Goal: Information Seeking & Learning: Learn about a topic

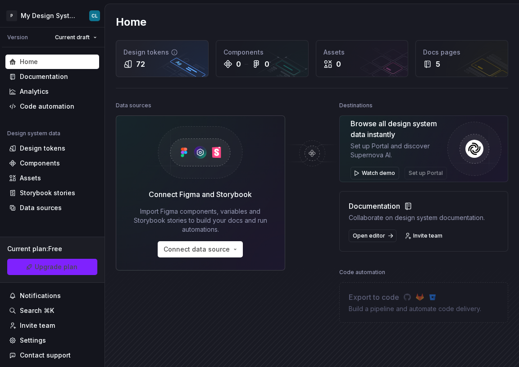
click at [150, 70] on div "Design tokens 72" at bounding box center [162, 59] width 92 height 36
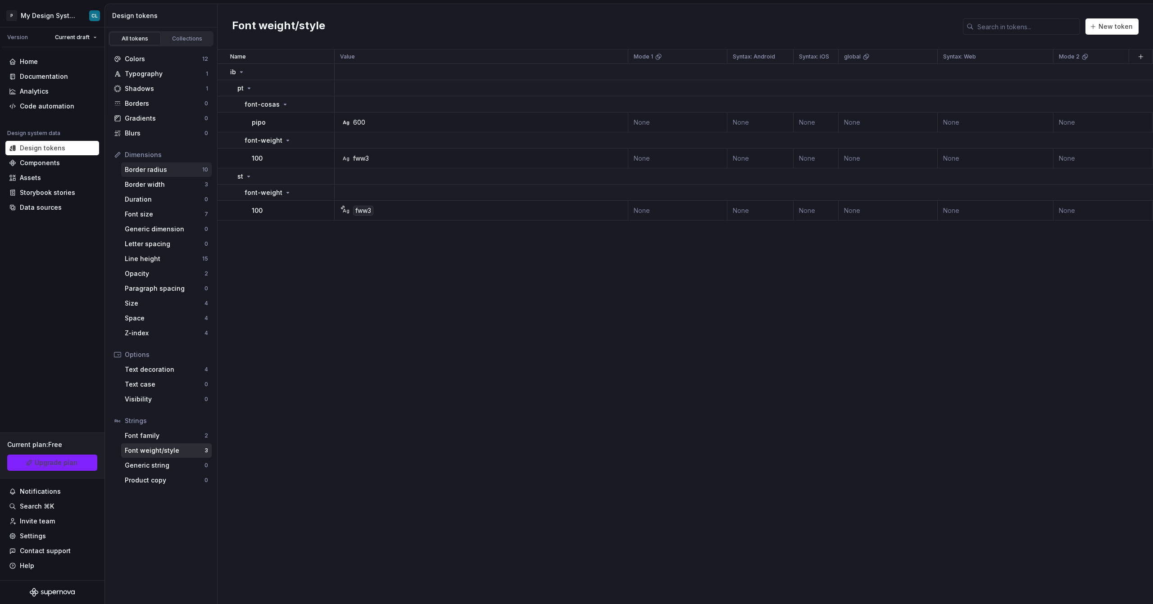
click at [138, 171] on div "Border radius" at bounding box center [163, 169] width 77 height 9
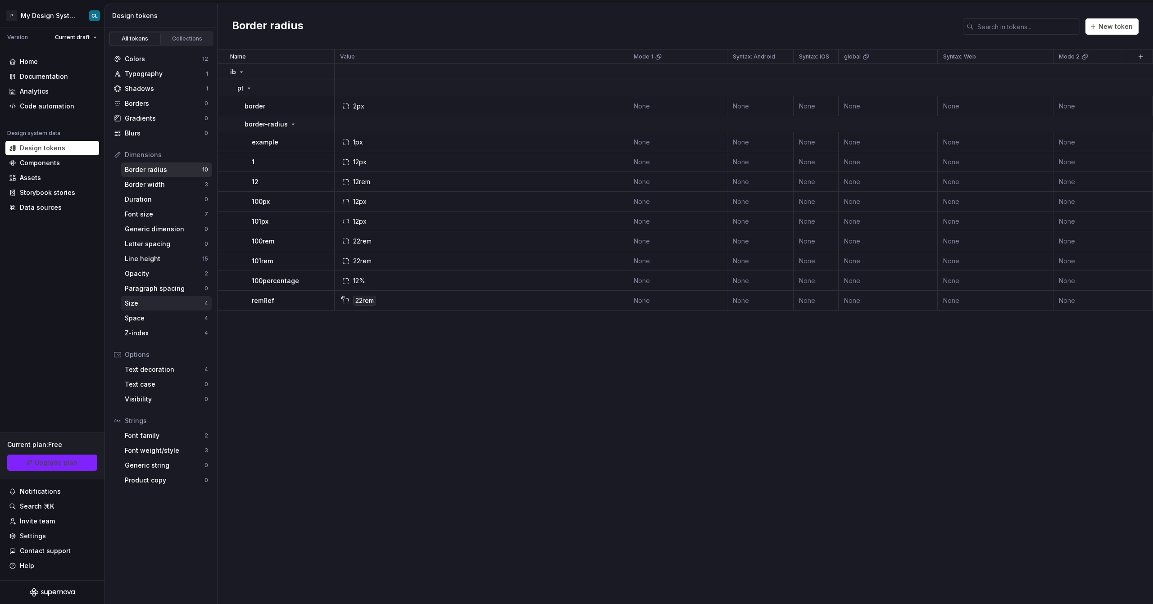
click at [140, 305] on div "Size" at bounding box center [165, 303] width 80 height 9
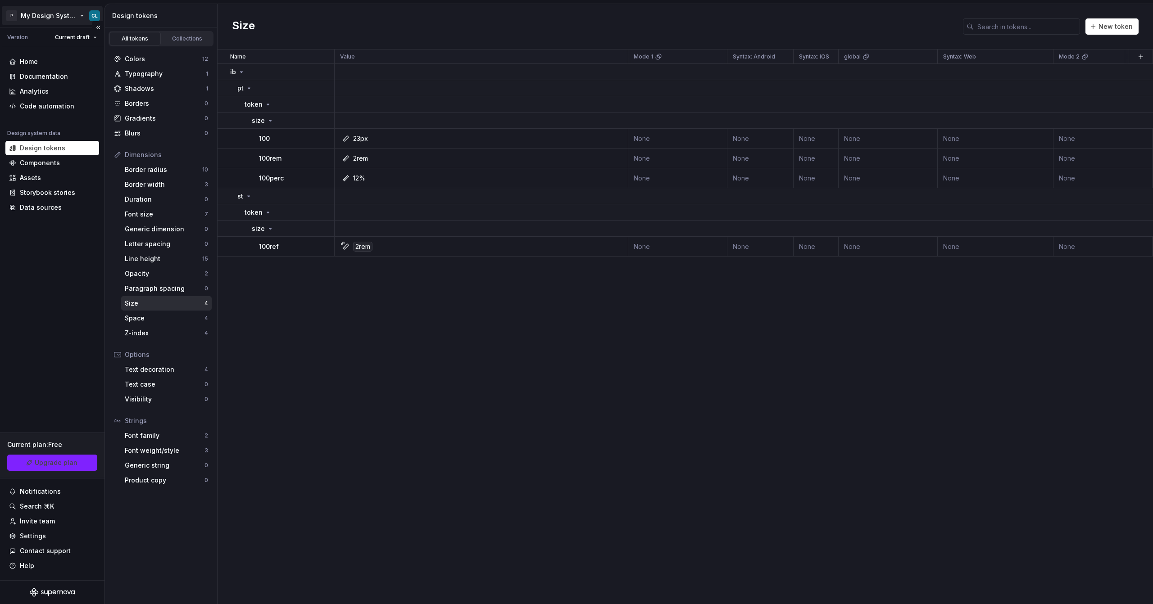
click at [71, 23] on html "P My Design System CL Version Current draft Home Documentation Analytics Code a…" at bounding box center [576, 302] width 1153 height 604
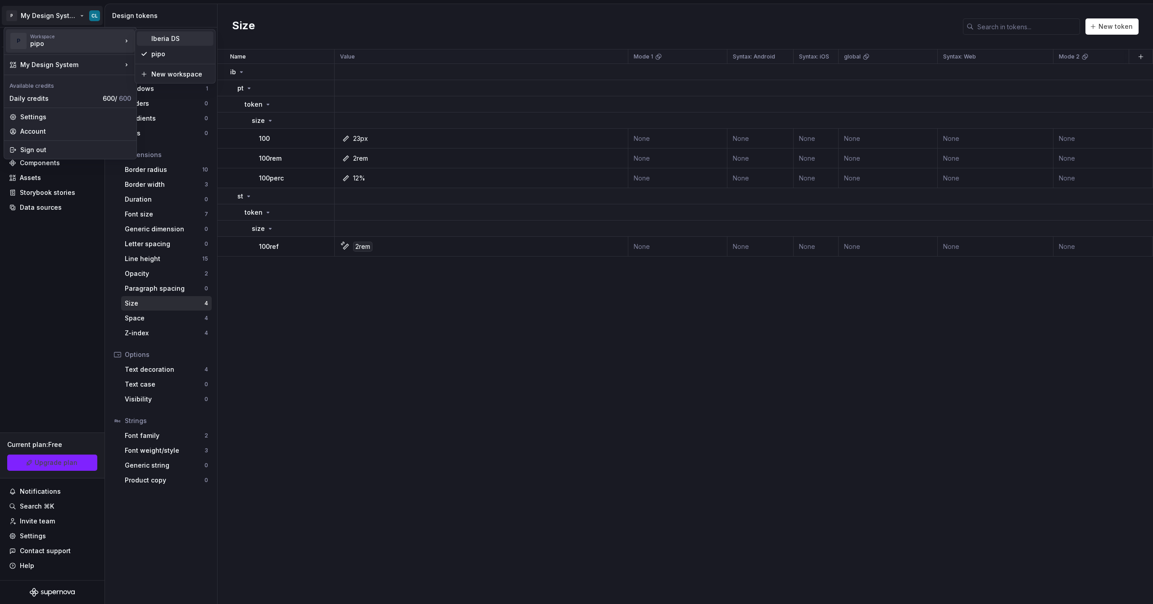
click at [159, 37] on div "Iberia DS" at bounding box center [180, 38] width 59 height 9
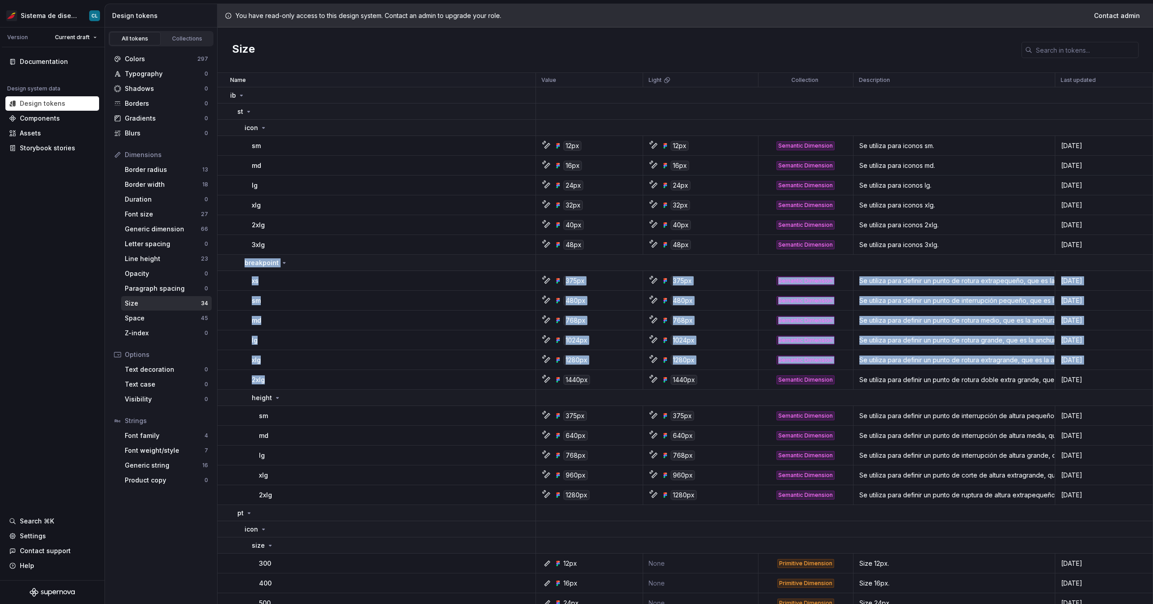
drag, startPoint x: 244, startPoint y: 260, endPoint x: 275, endPoint y: 381, distance: 124.9
click at [275, 366] on tbody "ib st icon sm 12px 12px Semantic Dimension Se utiliza para iconos sm. 2 days ag…" at bounding box center [685, 497] width 935 height 820
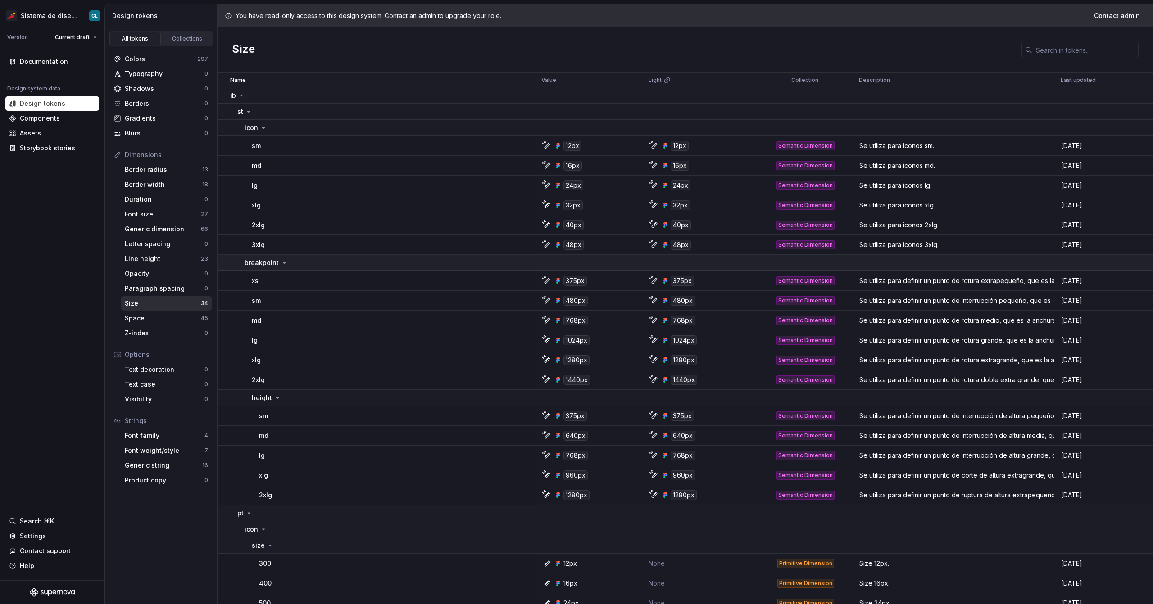
click at [281, 262] on icon at bounding box center [284, 262] width 7 height 7
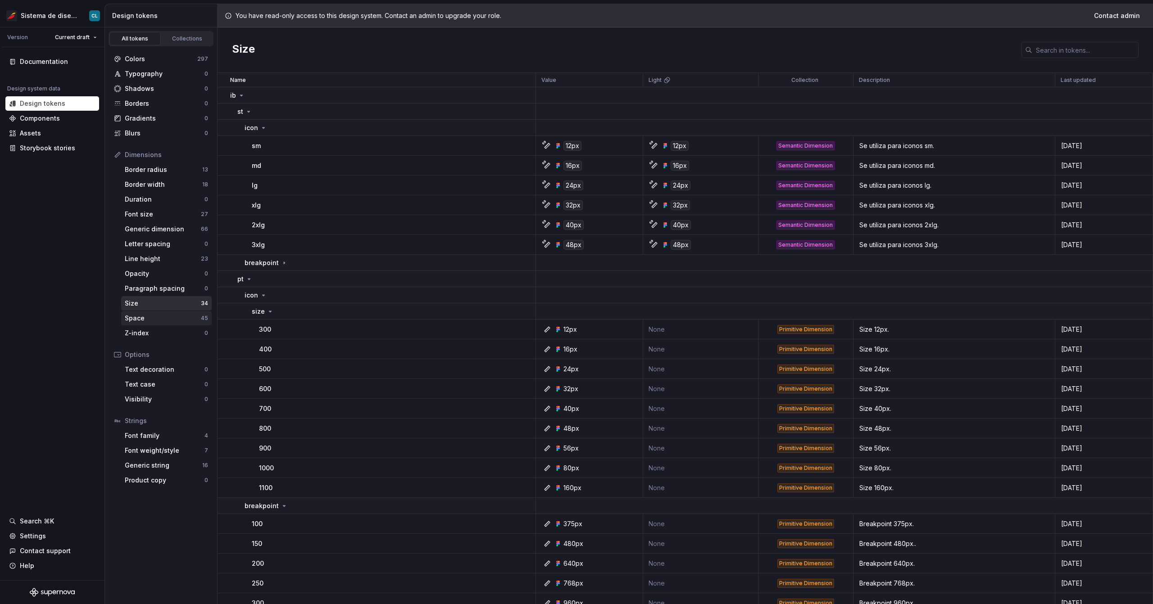
click at [172, 325] on div "Space 45" at bounding box center [166, 318] width 91 height 14
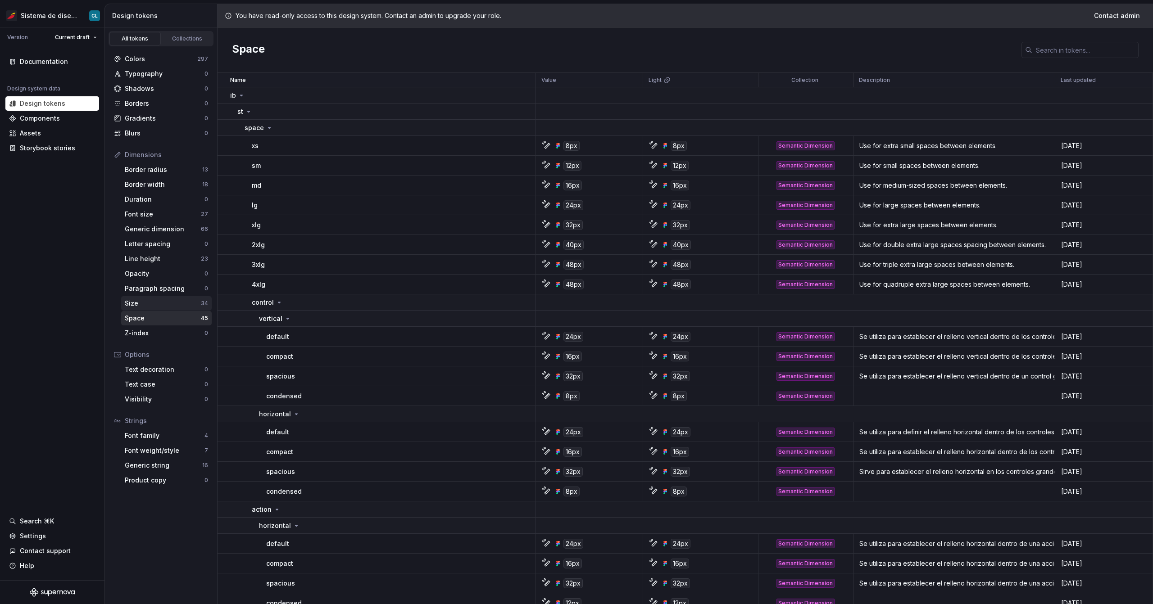
click at [150, 303] on div "Size" at bounding box center [163, 303] width 76 height 9
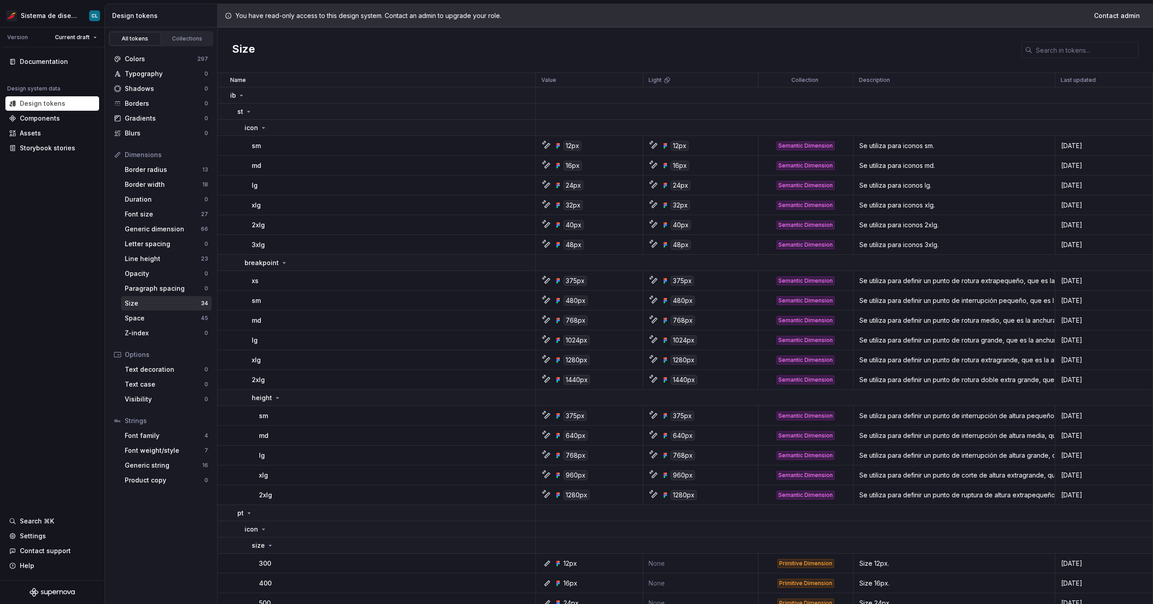
click at [131, 306] on div "Size" at bounding box center [163, 303] width 76 height 9
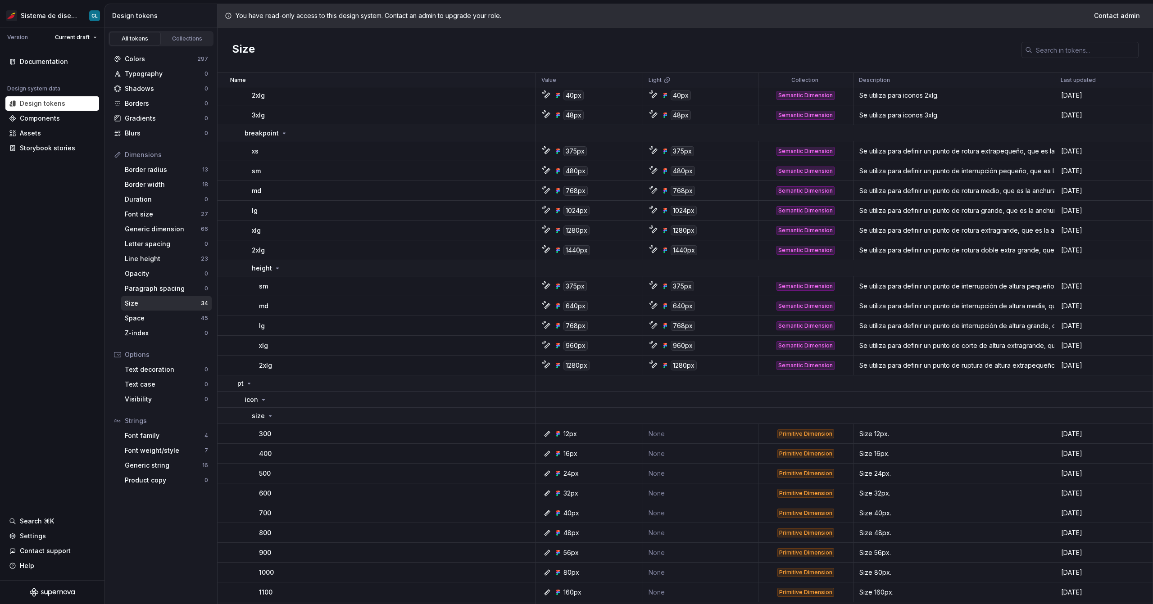
scroll to position [139, 0]
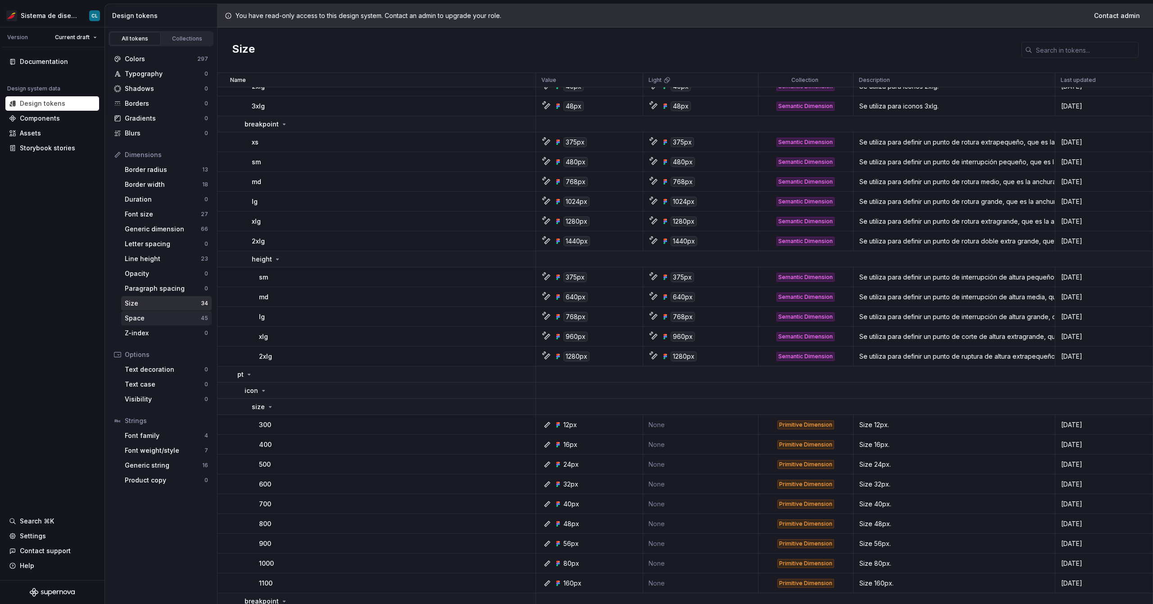
click at [129, 323] on div "Space 45" at bounding box center [166, 318] width 91 height 14
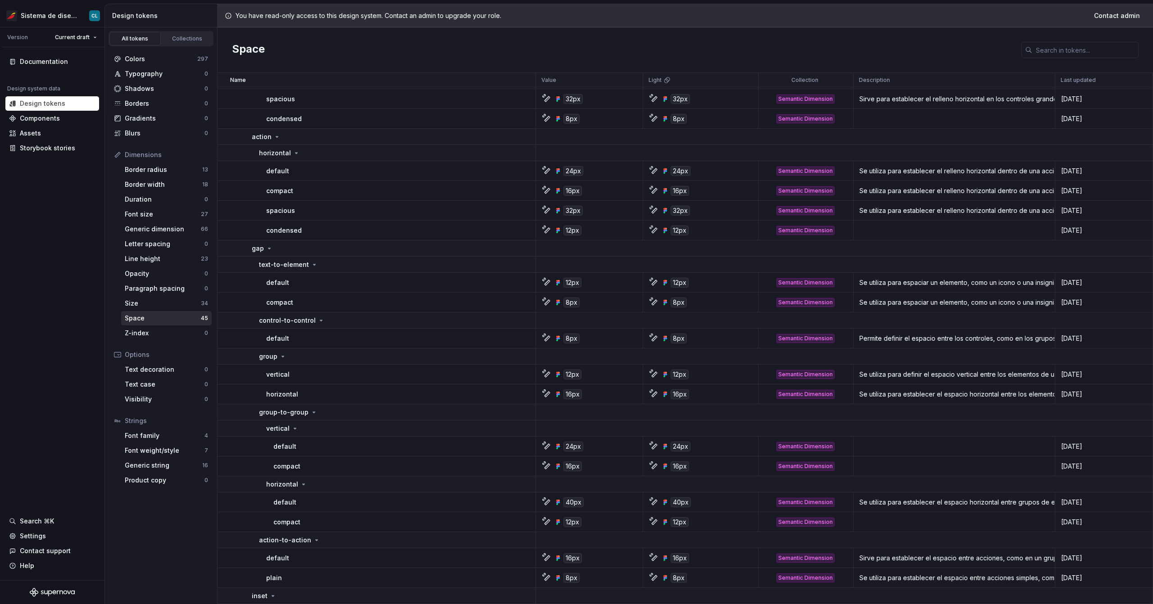
scroll to position [533, 0]
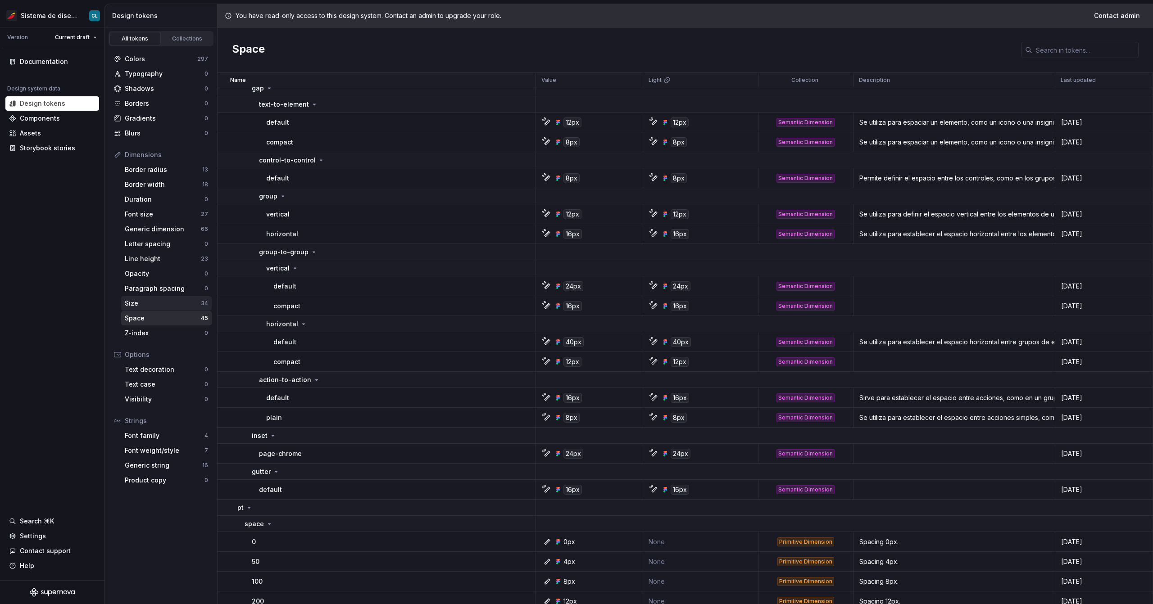
click at [132, 304] on div "Size" at bounding box center [163, 303] width 76 height 9
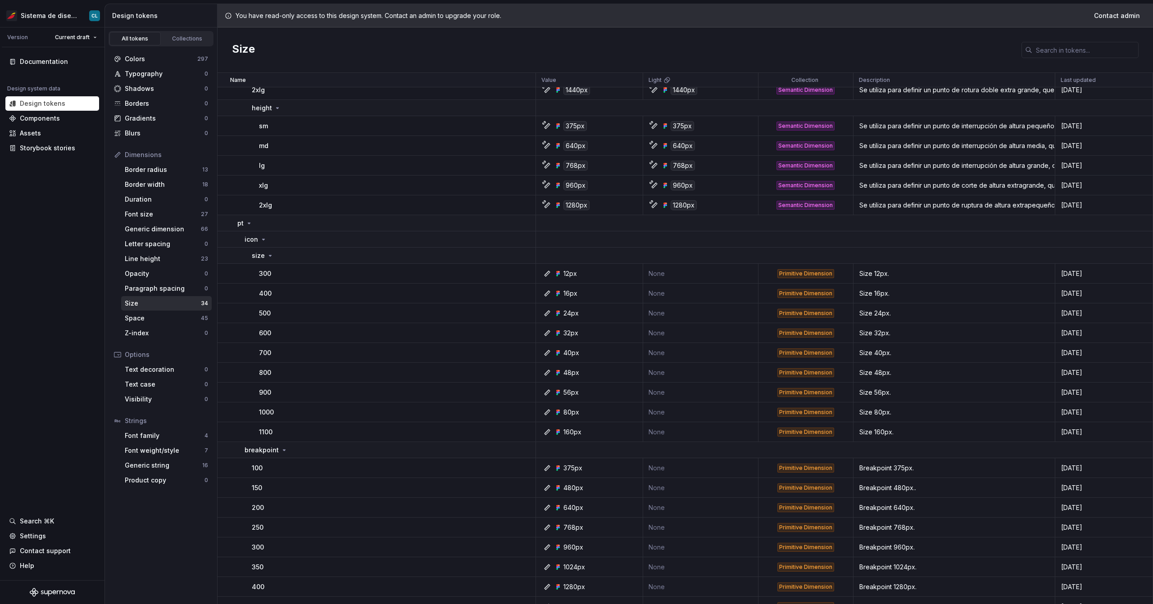
scroll to position [302, 0]
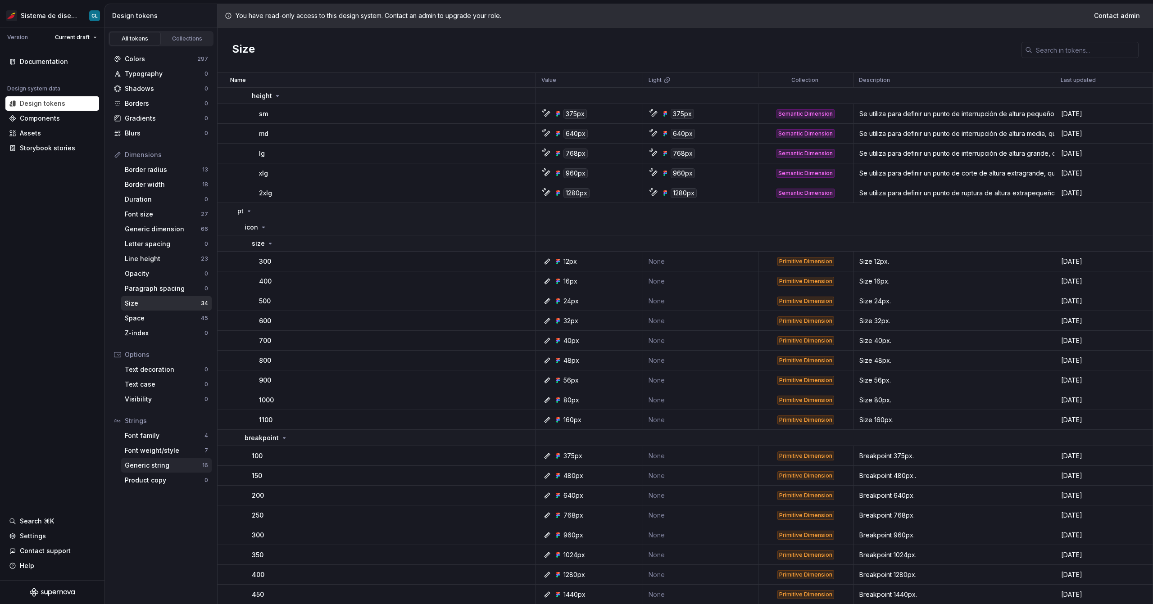
click at [171, 366] on div "Generic string 16" at bounding box center [166, 465] width 91 height 14
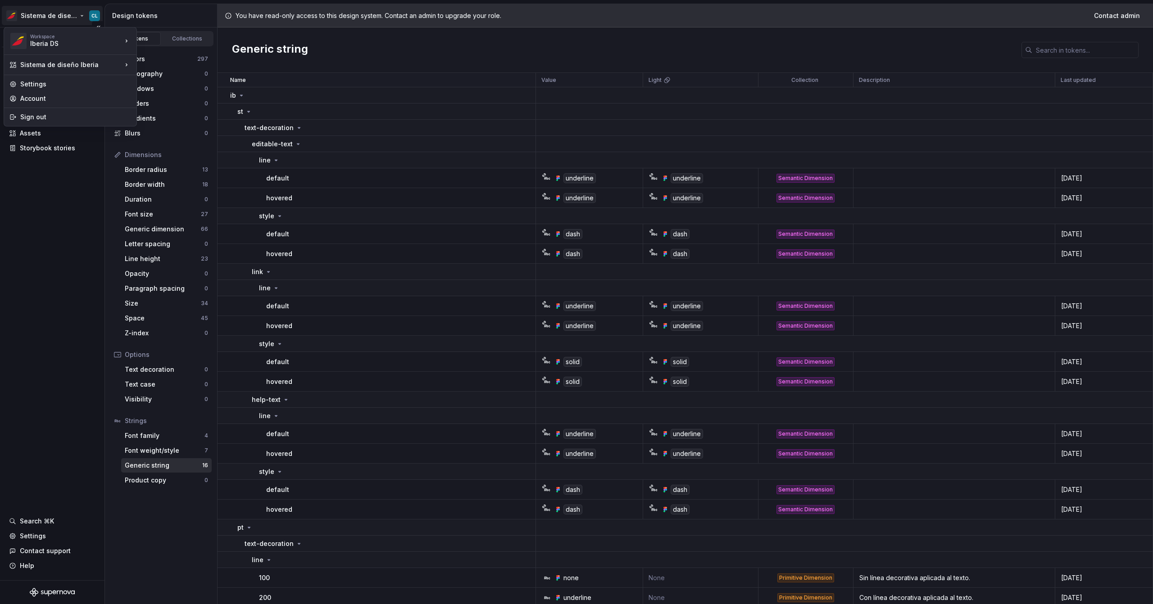
click at [78, 14] on html "Sistema de diseño Iberia CL Version Current draft Documentation Design system d…" at bounding box center [576, 302] width 1153 height 604
click at [150, 52] on div "pipo" at bounding box center [175, 54] width 77 height 14
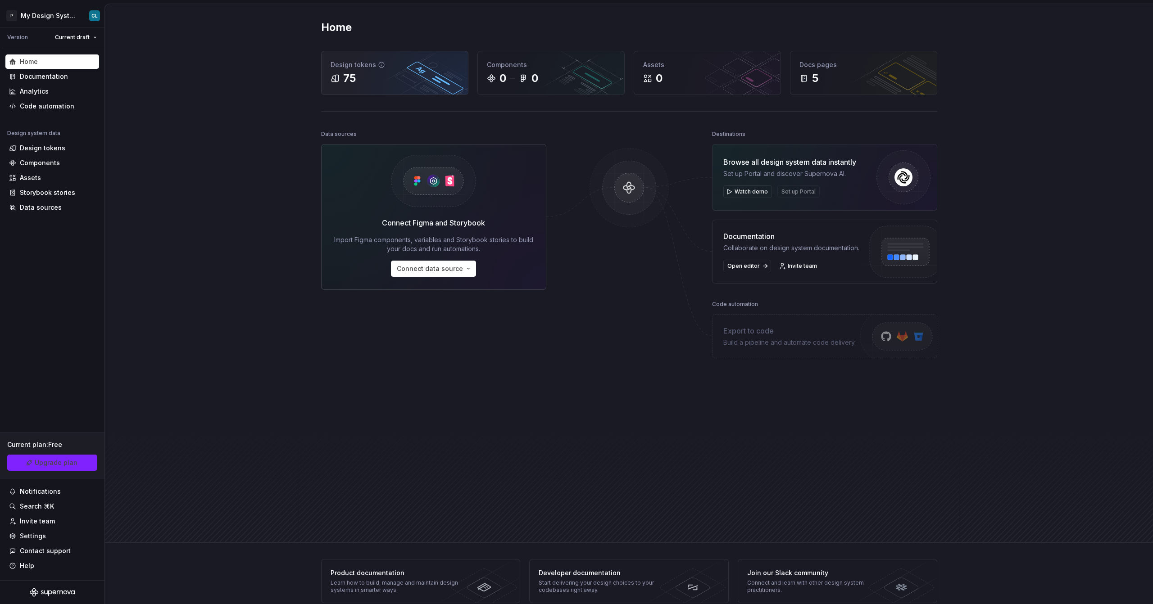
click at [365, 70] on div "Design tokens 75" at bounding box center [395, 72] width 146 height 43
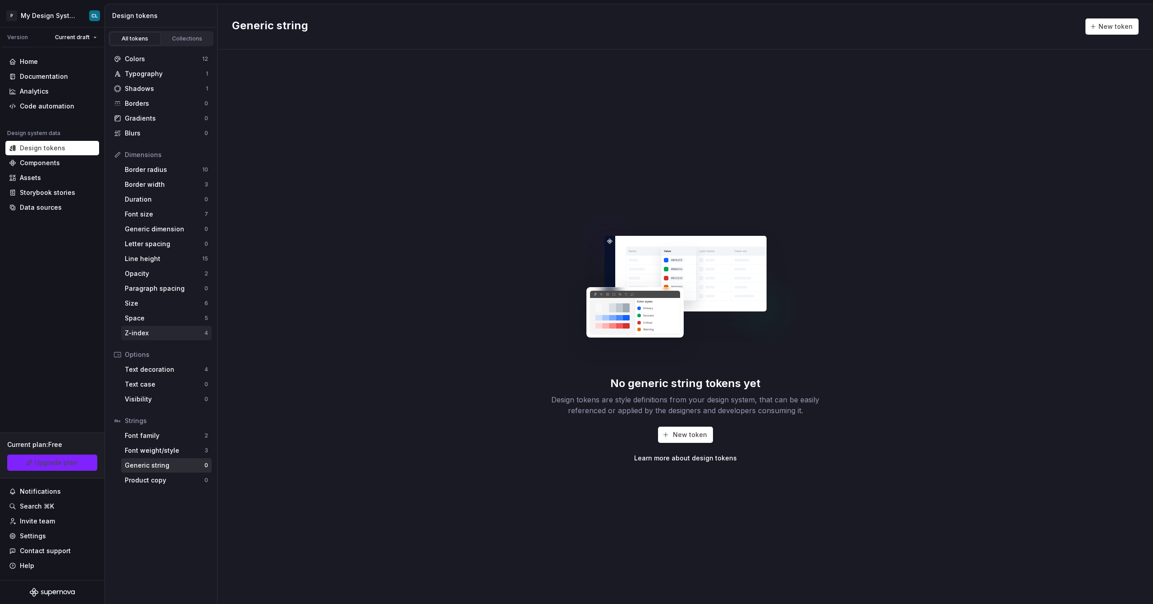
click at [157, 334] on div "Z-index" at bounding box center [165, 333] width 80 height 9
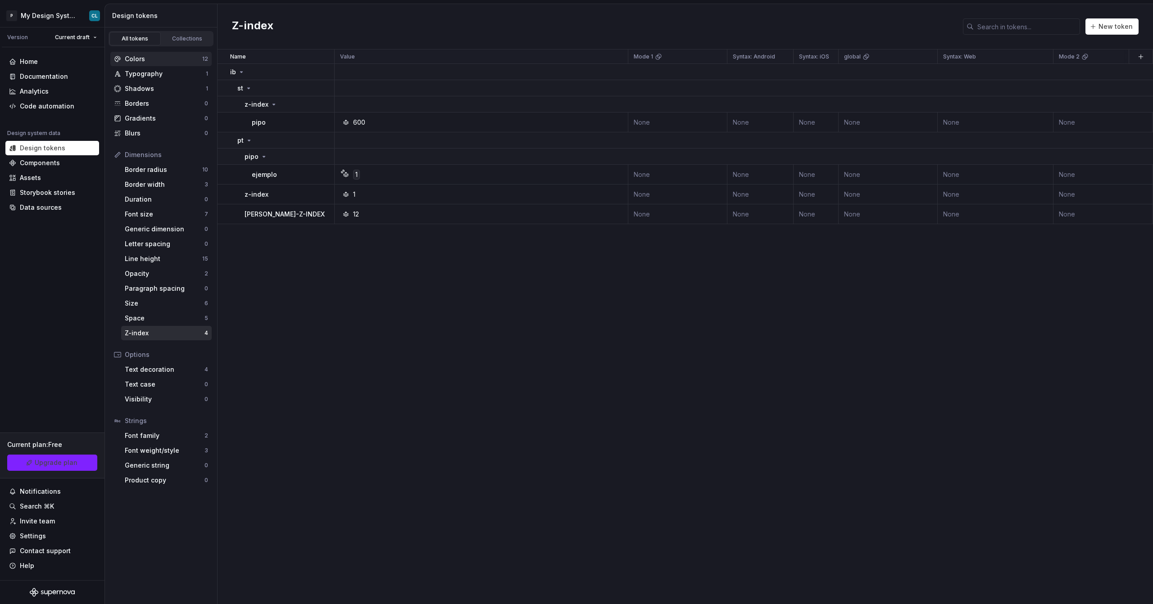
click at [134, 55] on div "Colors" at bounding box center [163, 58] width 77 height 9
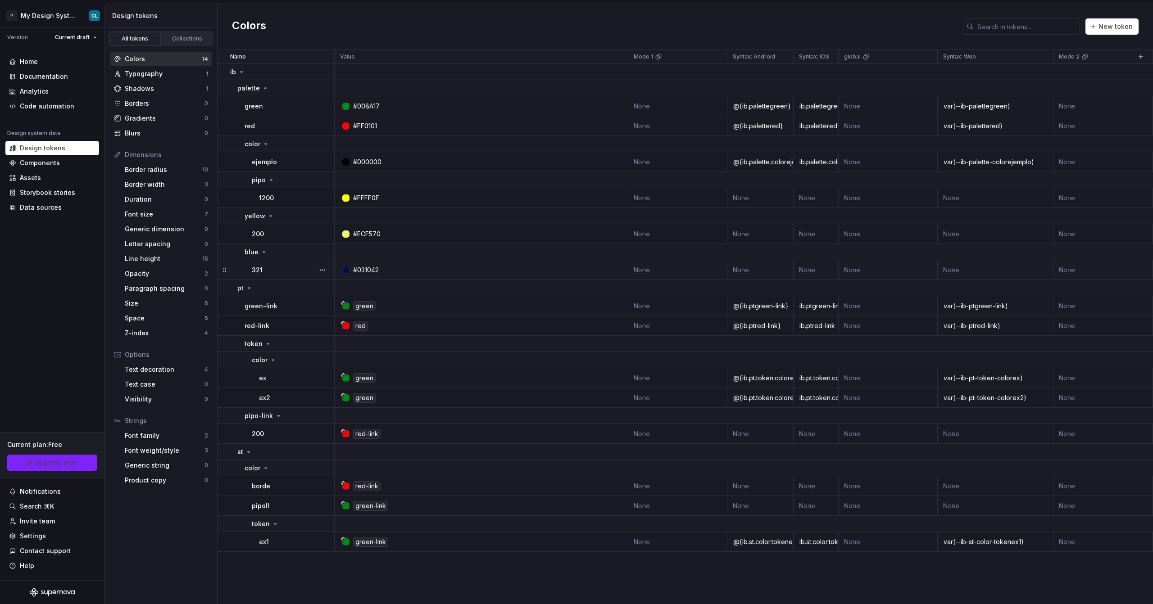
click at [396, 271] on div "#031042" at bounding box center [483, 270] width 287 height 9
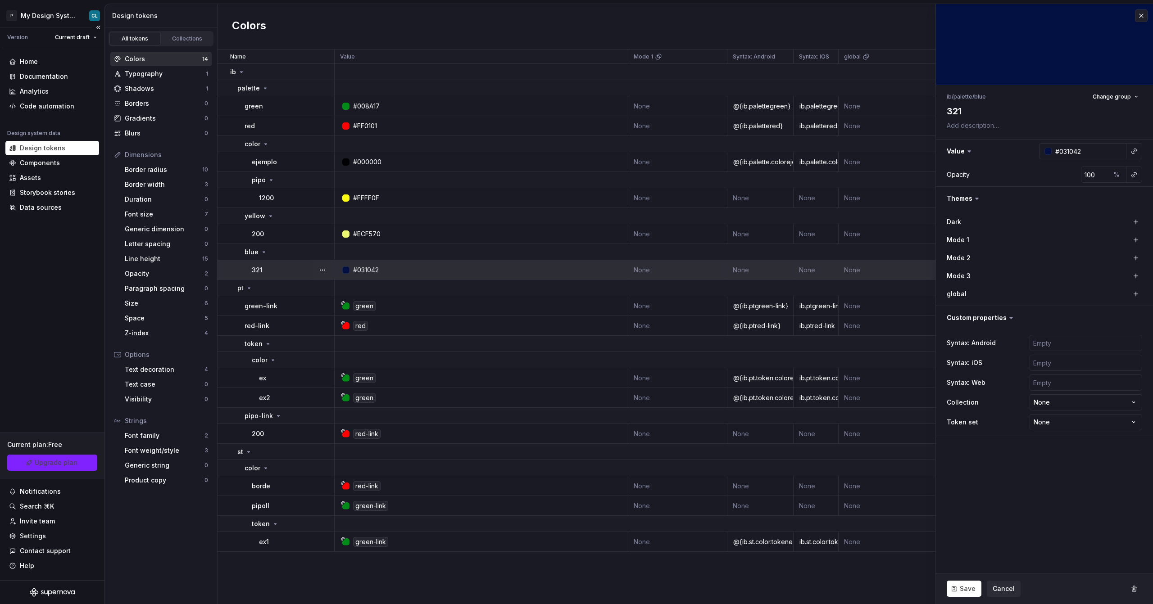
type textarea "*"
